Goal: Task Accomplishment & Management: Complete application form

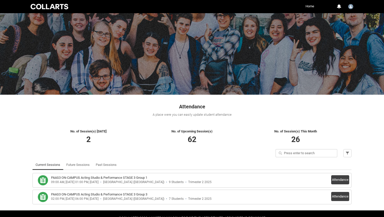
scroll to position [14, 0]
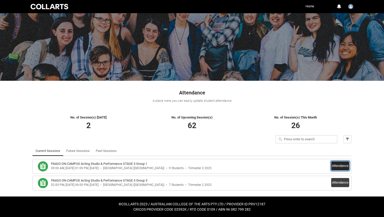
click at [341, 164] on button "Attendance" at bounding box center [340, 166] width 18 height 9
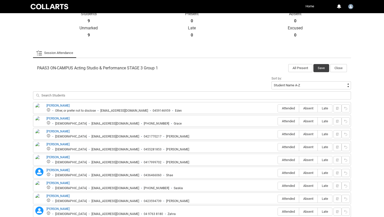
scroll to position [149, 0]
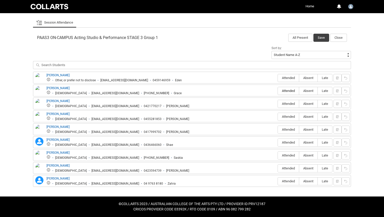
click at [286, 92] on span "Attended" at bounding box center [288, 91] width 21 height 4
click at [278, 91] on input "Attended" at bounding box center [277, 91] width 0 height 0
type lightning-radio-group "Attended"
radio input "true"
click at [305, 104] on span "Absent" at bounding box center [308, 104] width 18 height 4
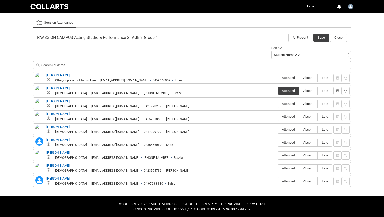
click at [299, 104] on input "Absent" at bounding box center [299, 104] width 0 height 0
type lightning-radio-group "Absent"
radio input "true"
click at [306, 78] on span "Absent" at bounding box center [308, 78] width 18 height 4
click at [299, 78] on input "Absent" at bounding box center [299, 78] width 0 height 0
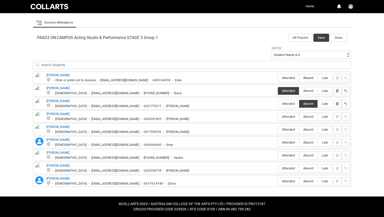
type lightning-radio-group "Absent"
radio input "true"
click at [313, 119] on span "Absent" at bounding box center [308, 117] width 18 height 4
click at [299, 117] on input "Absent" at bounding box center [299, 117] width 0 height 0
type lightning-radio-group "Absent"
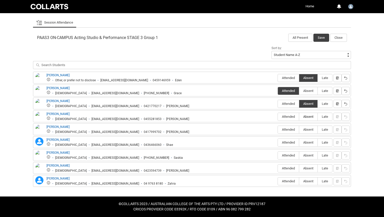
radio input "true"
click at [312, 129] on span "Absent" at bounding box center [308, 130] width 18 height 4
click at [299, 130] on input "Absent" at bounding box center [299, 130] width 0 height 0
type lightning-radio-group "Absent"
radio input "true"
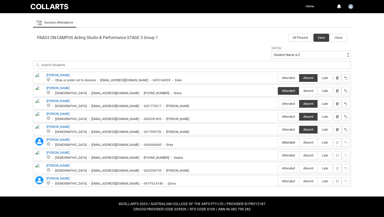
click at [291, 143] on span "Attended" at bounding box center [288, 143] width 21 height 4
click at [278, 143] on input "Attended" at bounding box center [277, 143] width 0 height 0
type lightning-radio-group "Attended"
radio input "true"
click at [287, 158] on span "Attended" at bounding box center [288, 156] width 21 height 4
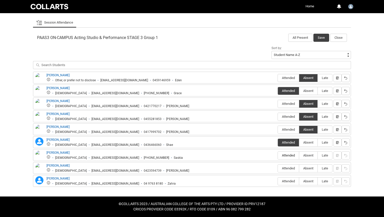
click at [278, 156] on input "Attended" at bounding box center [277, 156] width 0 height 0
type lightning-radio-group "Attended"
radio input "true"
click at [323, 156] on span "Late" at bounding box center [324, 156] width 14 height 4
click at [317, 156] on input "Late" at bounding box center [317, 156] width 0 height 0
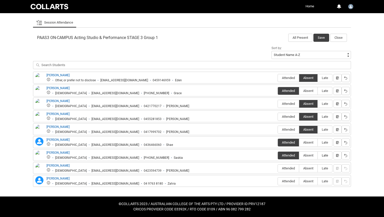
type lightning-radio-group "Late"
radio input "true"
click at [283, 169] on span "Attended" at bounding box center [288, 169] width 21 height 4
click at [278, 169] on input "Attended" at bounding box center [277, 168] width 0 height 0
type lightning-radio-group "Attended"
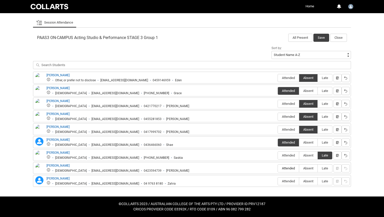
radio input "true"
click at [286, 178] on label "Attended" at bounding box center [288, 182] width 21 height 8
click at [278, 181] on input "Attended" at bounding box center [277, 181] width 0 height 0
type lightning-radio-group "Attended"
radio input "true"
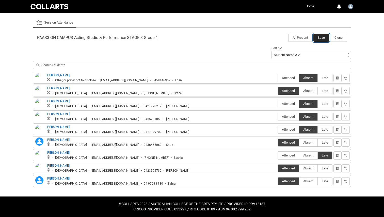
click at [321, 37] on button "Save" at bounding box center [321, 38] width 16 height 8
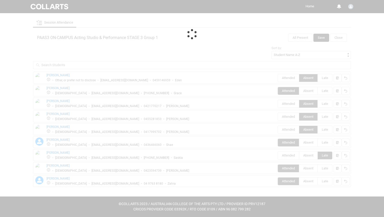
scroll to position [14, 0]
